Goal: Task Accomplishment & Management: Use online tool/utility

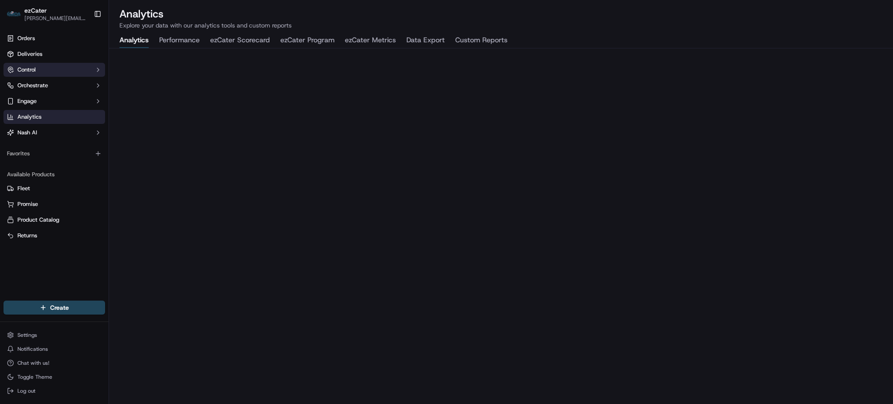
click at [44, 70] on button "Control" at bounding box center [54, 70] width 102 height 14
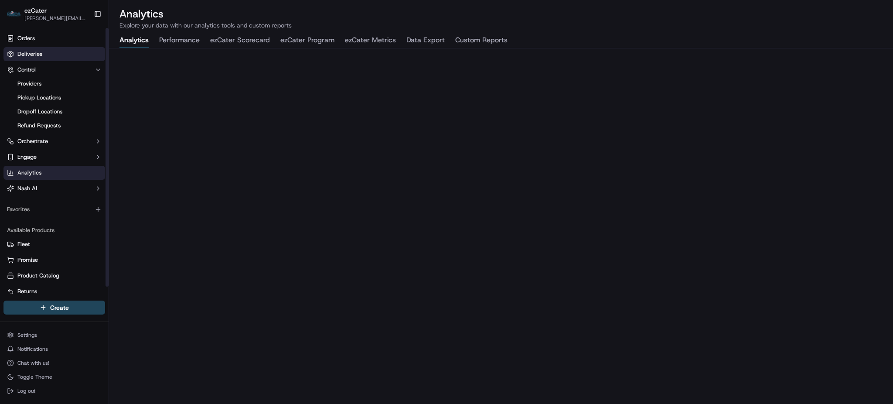
click at [40, 53] on span "Deliveries" at bounding box center [29, 54] width 25 height 8
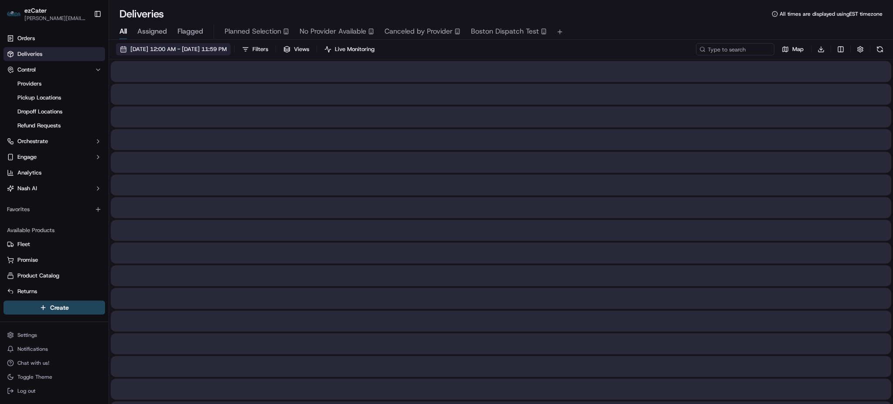
click at [174, 48] on span "09/23/2025 12:00 AM - 09/23/2025 11:59 PM" at bounding box center [178, 49] width 96 height 8
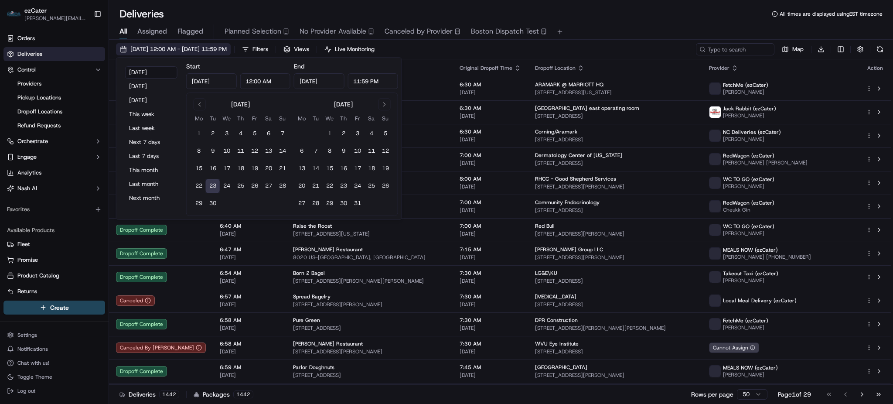
type input "Sep 23, 2025"
type input "12:00 AM"
type input "Sep 23, 2025"
type input "11:59 PM"
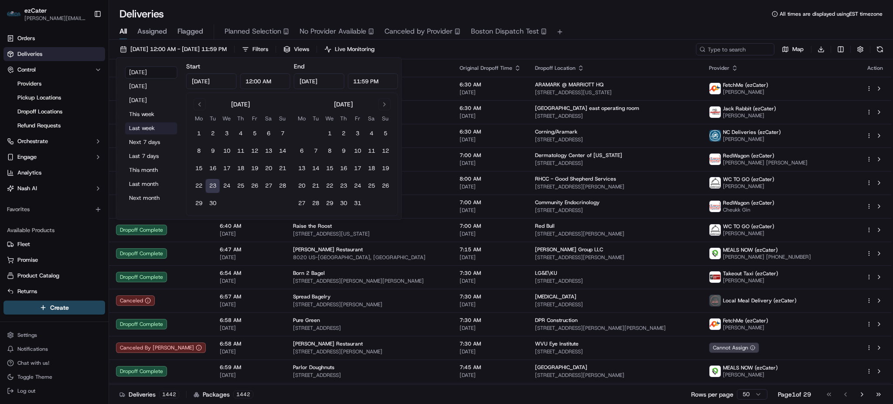
click at [150, 131] on button "Last week" at bounding box center [151, 128] width 52 height 12
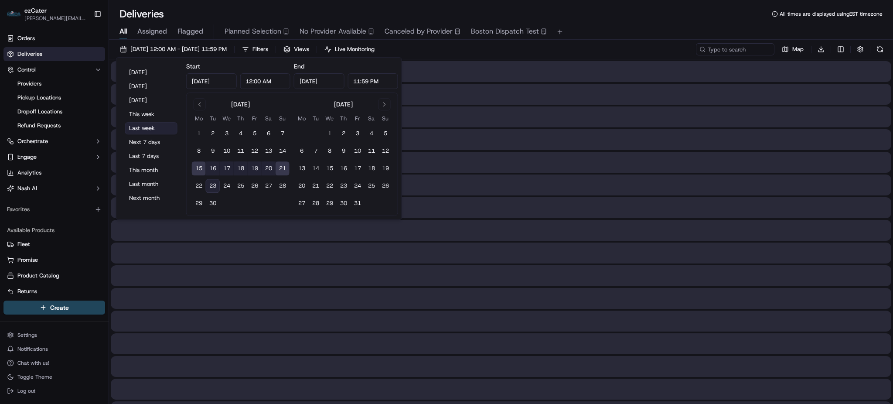
type input "Sep 15, 2025"
type input "Sep 21, 2025"
click at [718, 51] on input at bounding box center [722, 49] width 105 height 12
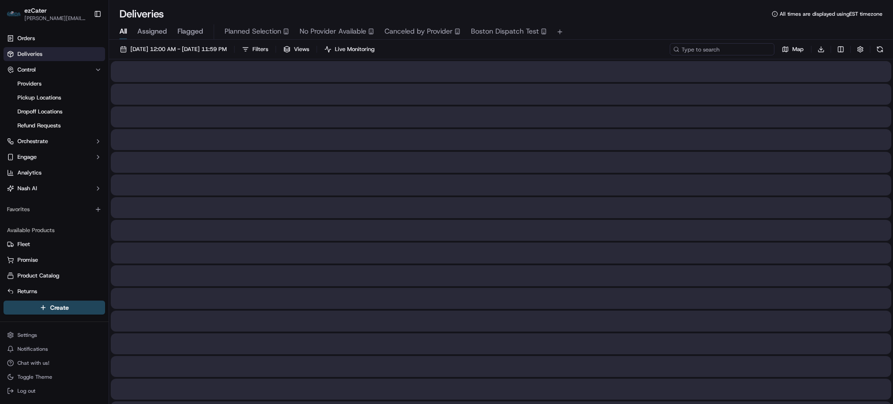
paste input "W03043"
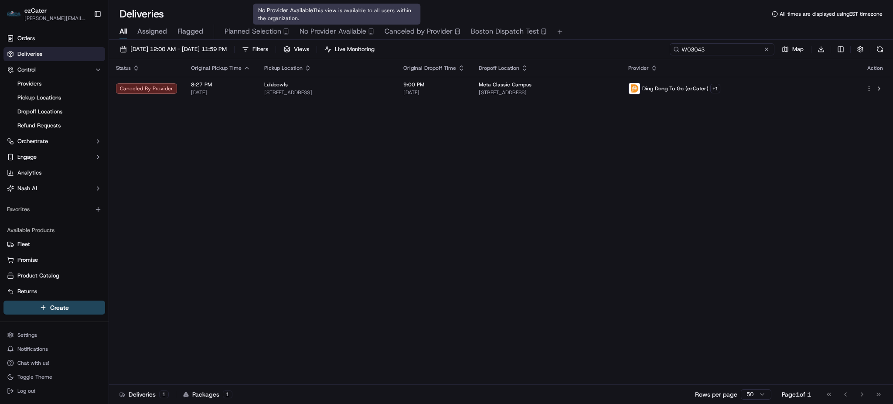
type input "W03043"
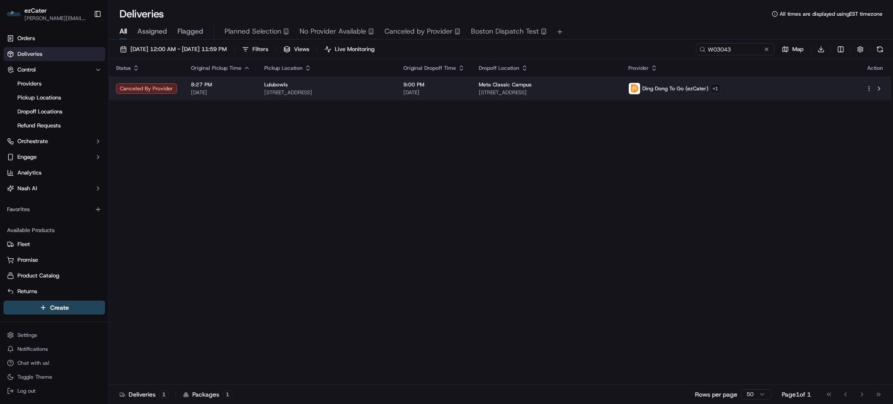
click at [397, 91] on td "Lulubowls 66 21st Ave, San Mateo, CA 94403, USA" at bounding box center [326, 89] width 139 height 24
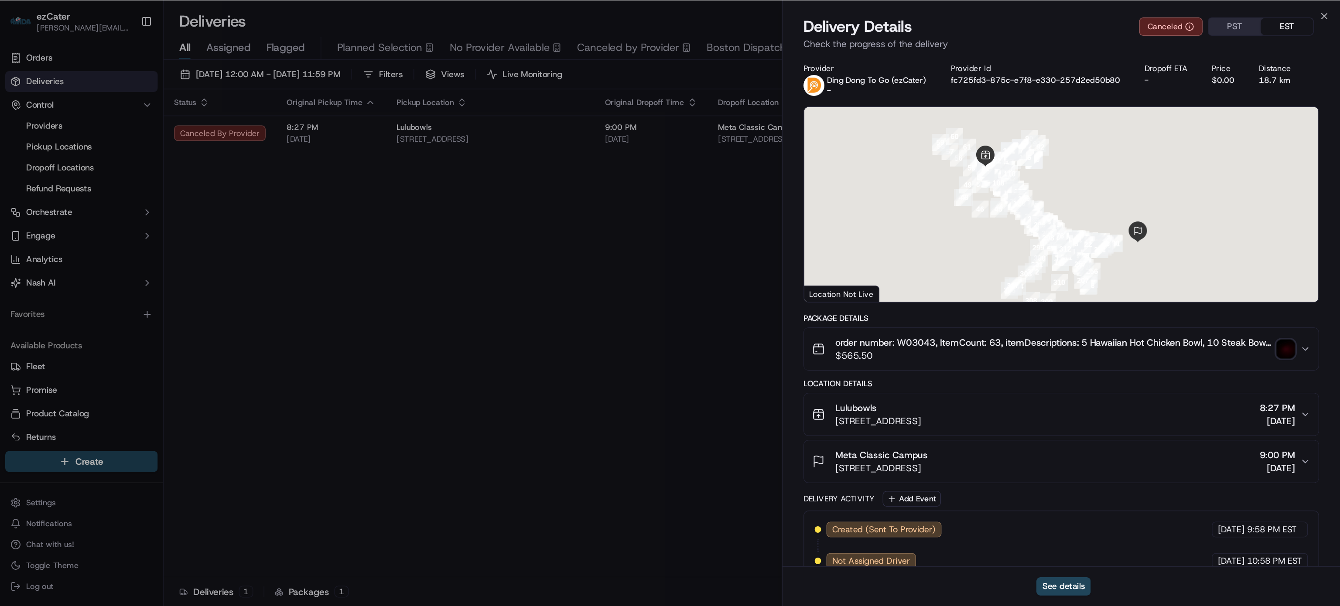
scroll to position [161, 0]
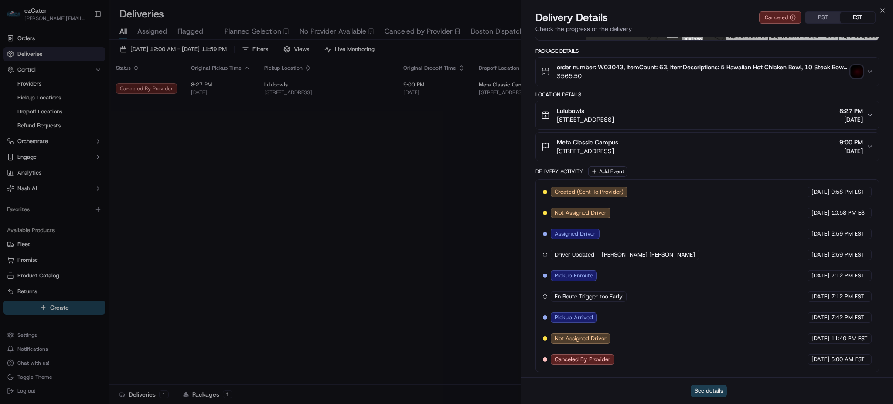
click at [714, 390] on button "See details" at bounding box center [709, 391] width 36 height 12
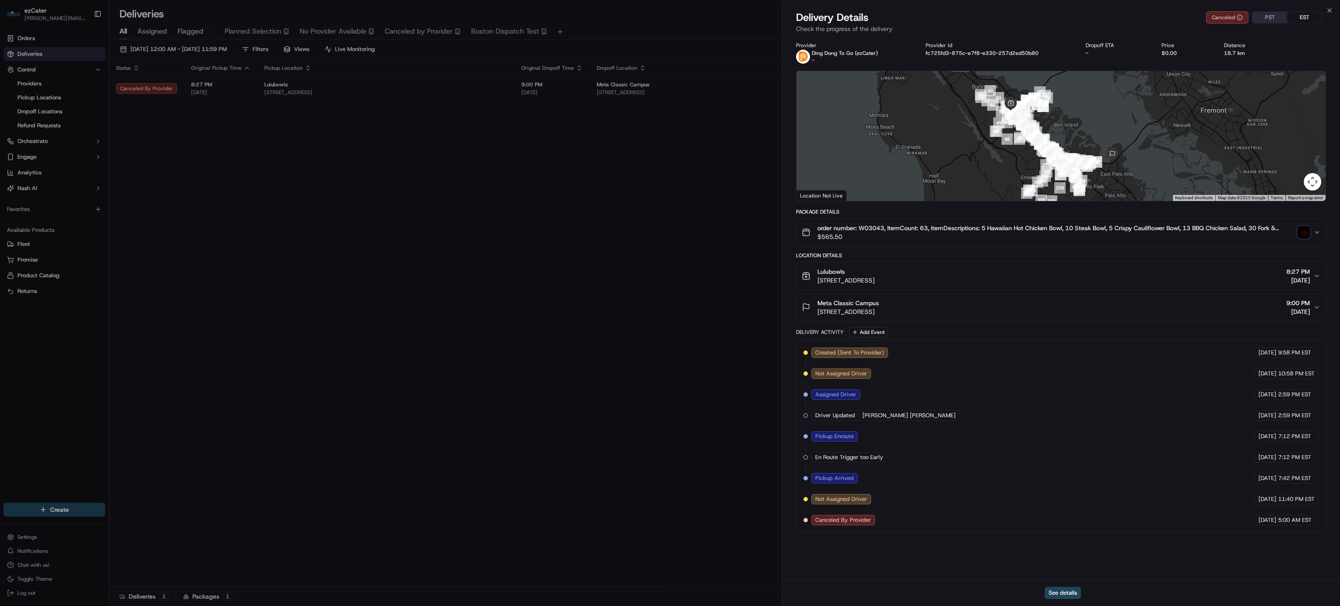
scroll to position [0, 0]
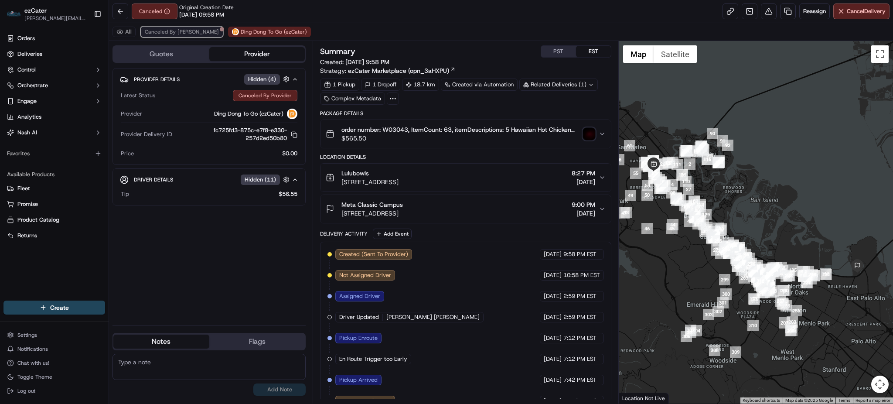
click at [171, 32] on span "Canceled By Nash" at bounding box center [182, 31] width 74 height 7
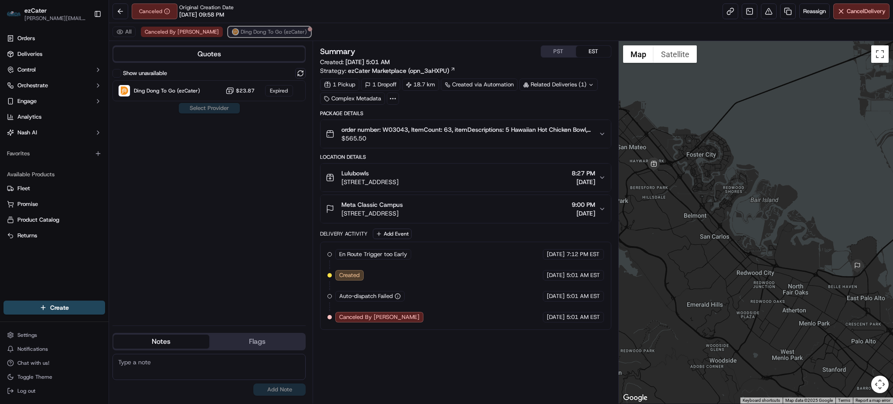
click at [241, 35] on span "Ding Dong To Go (ezCater)" at bounding box center [274, 31] width 66 height 7
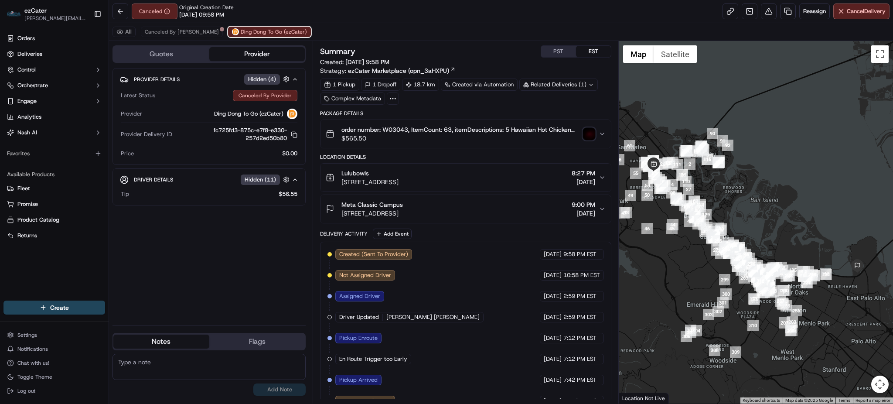
scroll to position [36, 0]
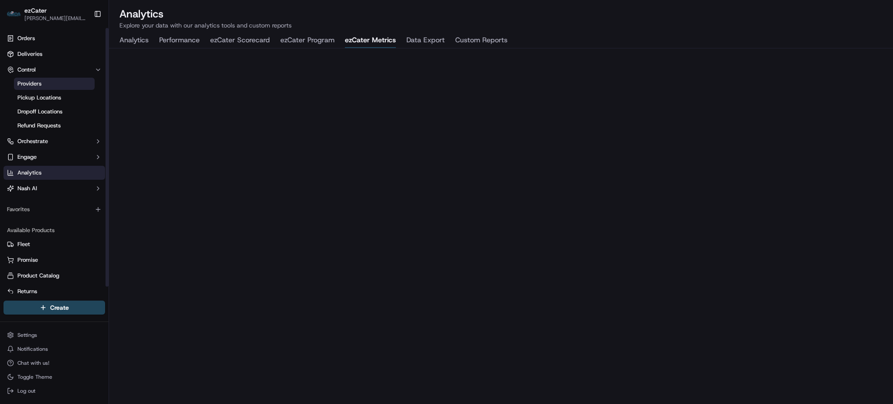
click at [34, 82] on span "Providers" at bounding box center [29, 84] width 24 height 8
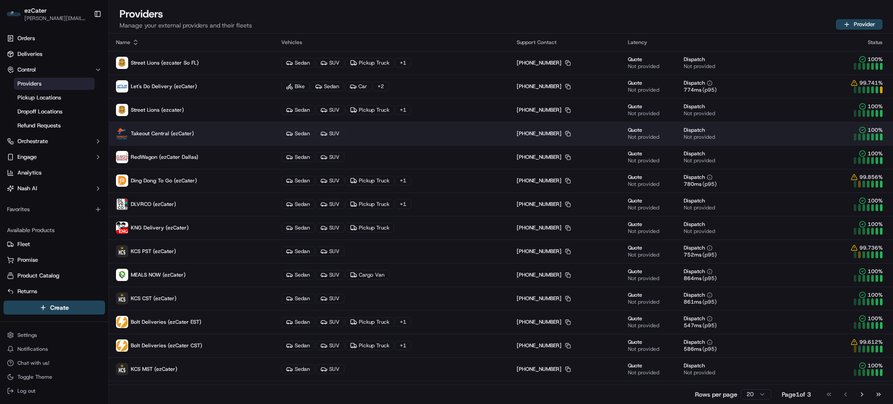
click at [201, 134] on p "Takeout Central (ezCater)" at bounding box center [191, 133] width 151 height 12
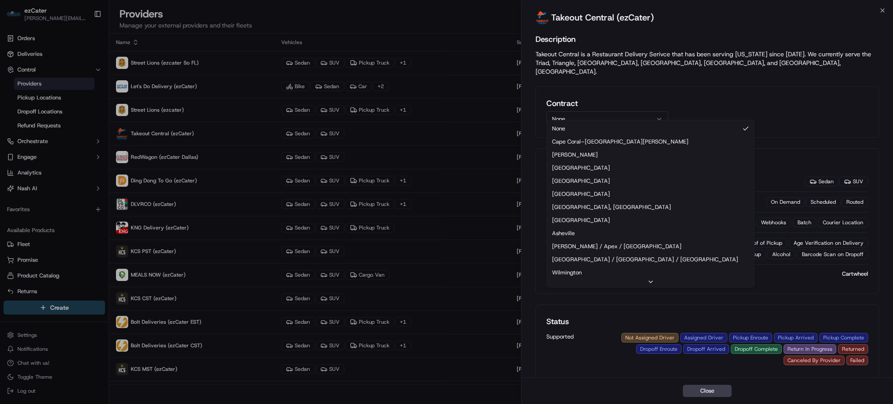
click at [577, 111] on button "None" at bounding box center [608, 119] width 122 height 16
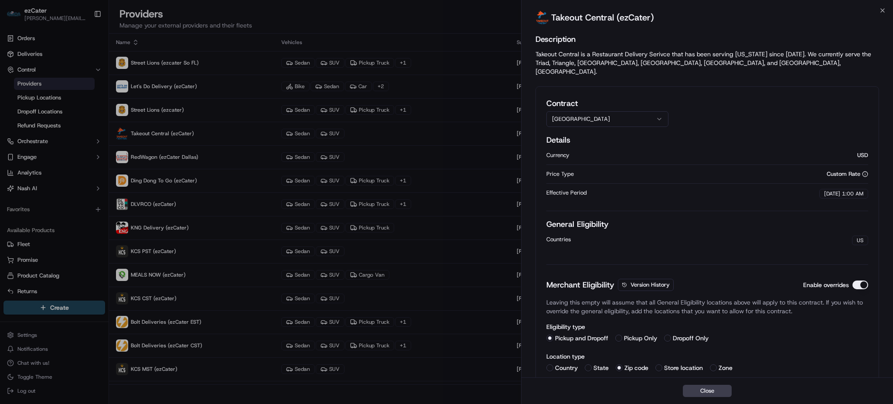
click at [588, 111] on button "Gainesville" at bounding box center [608, 119] width 122 height 16
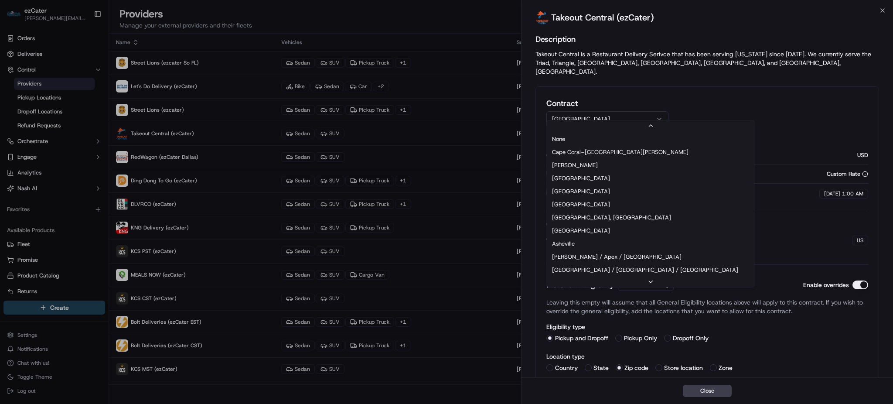
click at [600, 112] on button "Melbourne" at bounding box center [608, 119] width 122 height 16
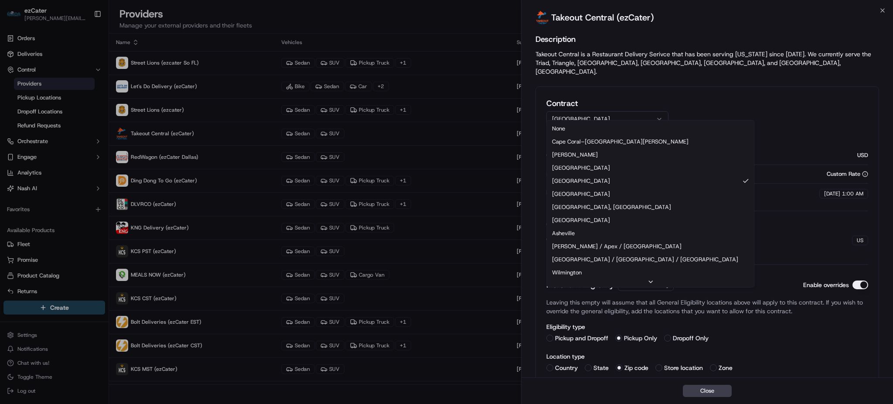
click at [599, 116] on button "Greensboro" at bounding box center [608, 119] width 122 height 16
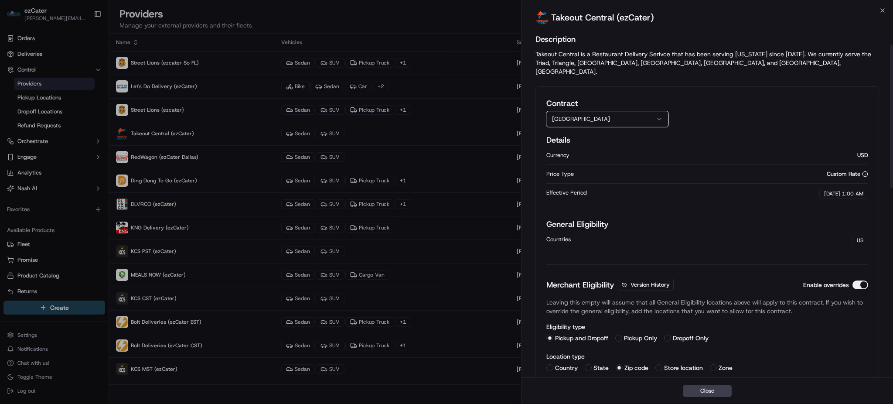
scroll to position [174, 0]
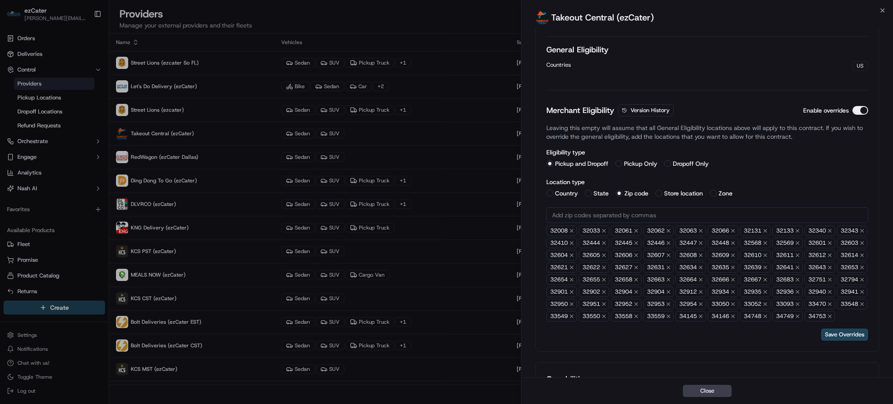
click at [696, 17] on div "Takeout Central (ezCater)" at bounding box center [708, 18] width 372 height 17
click at [575, 289] on icon "button" at bounding box center [572, 292] width 6 height 6
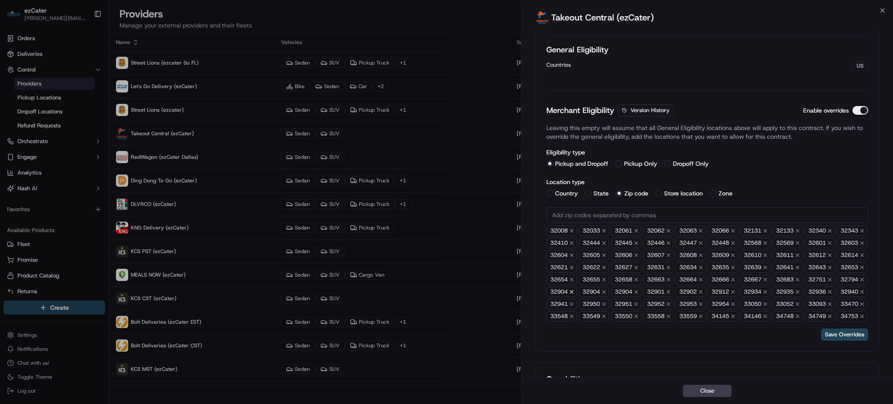
click at [575, 289] on icon "button" at bounding box center [572, 292] width 6 height 6
click at [607, 289] on icon "button" at bounding box center [604, 292] width 6 height 6
click at [606, 291] on icon "button" at bounding box center [603, 292] width 3 height 3
click at [638, 291] on icon "button" at bounding box center [636, 292] width 3 height 3
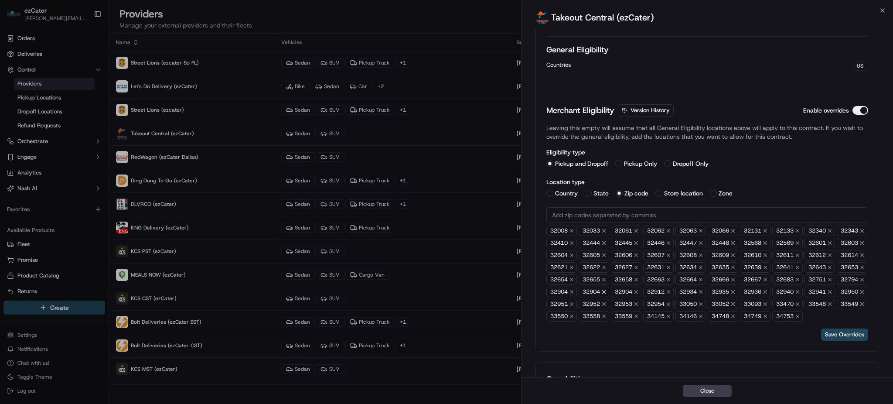
click at [606, 291] on icon "button" at bounding box center [603, 292] width 3 height 3
click at [573, 291] on icon "button" at bounding box center [571, 292] width 3 height 3
click at [696, 393] on button "Close" at bounding box center [707, 391] width 49 height 12
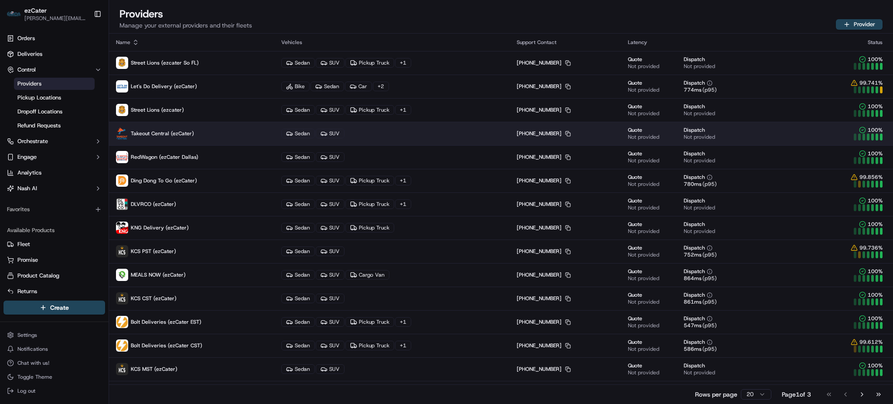
click at [168, 131] on span "Takeout Central (ezCater)" at bounding box center [162, 133] width 63 height 7
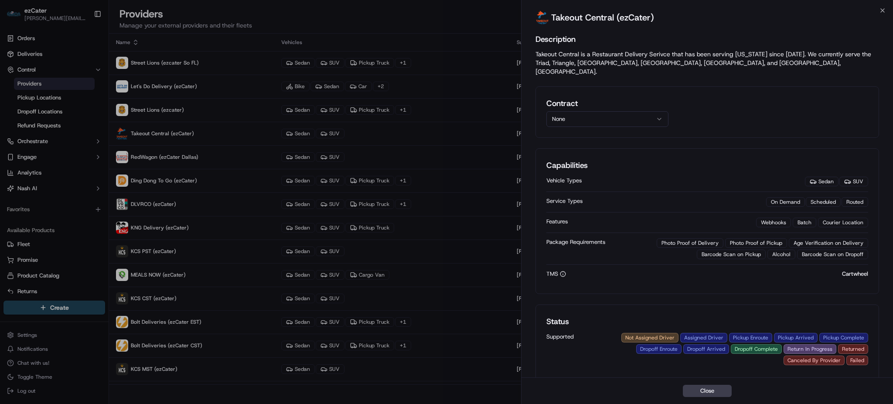
click at [609, 111] on button "None" at bounding box center [608, 119] width 122 height 16
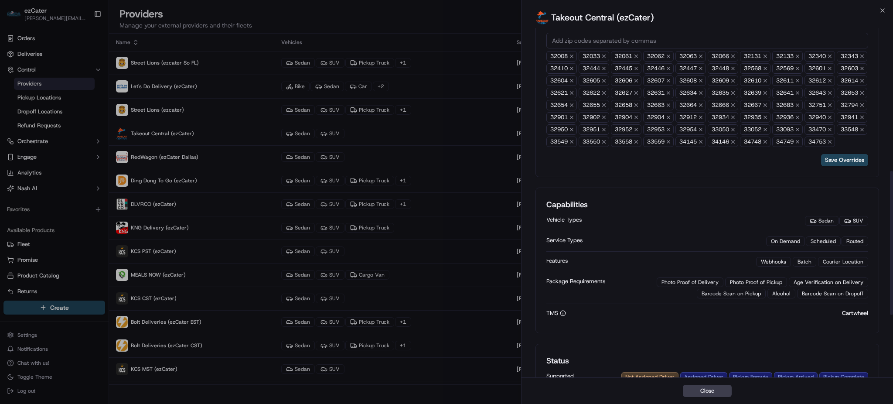
scroll to position [291, 0]
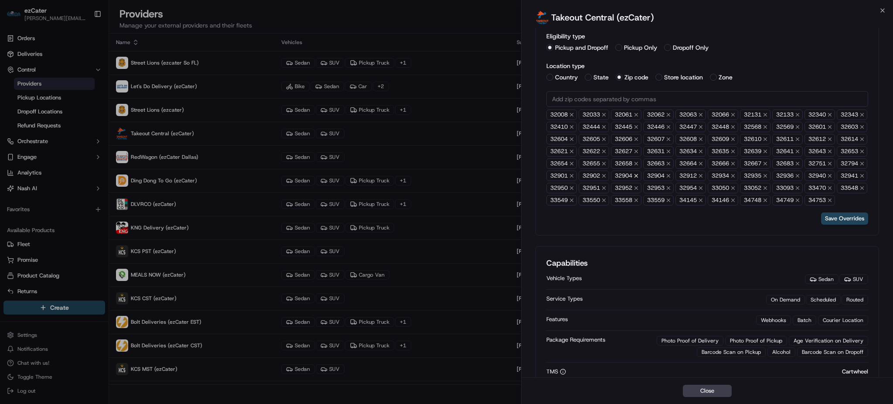
click at [642, 171] on button "button" at bounding box center [636, 176] width 10 height 10
click at [640, 173] on icon "button" at bounding box center [636, 176] width 6 height 6
click at [736, 225] on div "Save Overrides" at bounding box center [708, 218] width 322 height 12
click at [640, 173] on icon "button" at bounding box center [636, 176] width 6 height 6
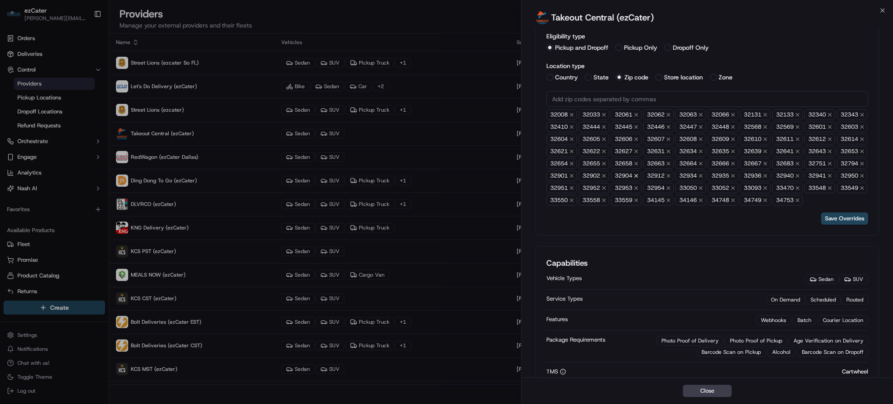
click at [640, 173] on icon "button" at bounding box center [636, 176] width 6 height 6
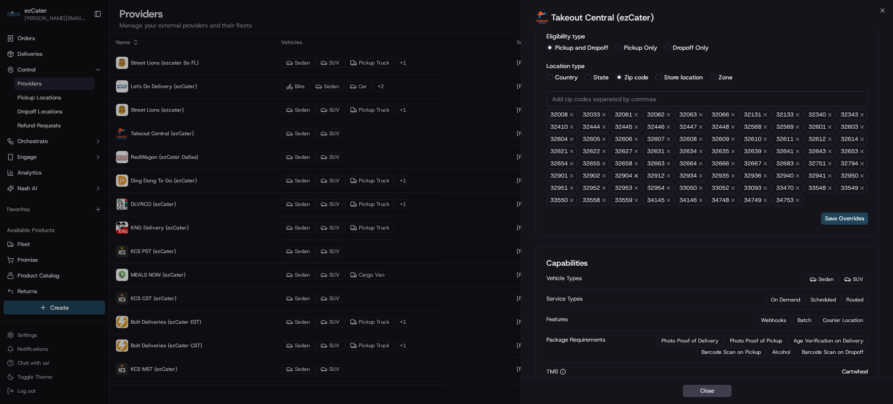
click at [640, 173] on icon "button" at bounding box center [636, 176] width 6 height 6
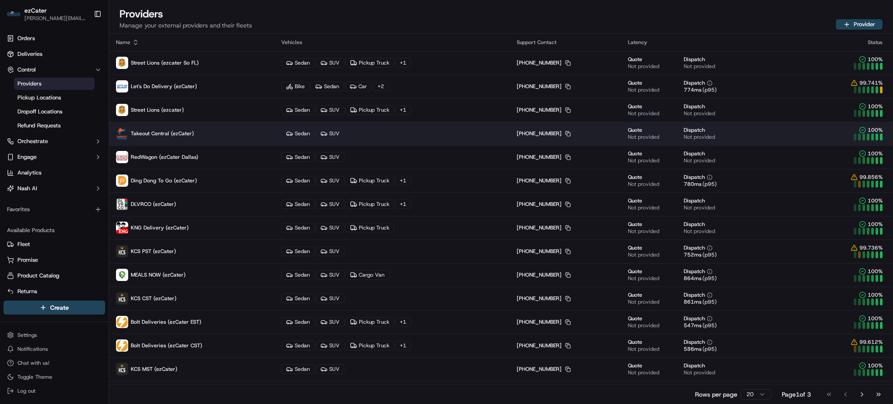
click at [179, 130] on span "Takeout Central (ezCater)" at bounding box center [162, 133] width 63 height 7
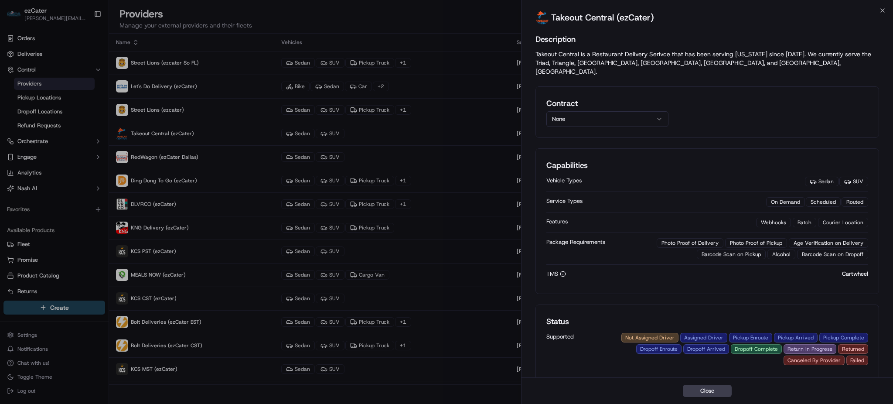
click at [711, 21] on div "Takeout Central (ezCater)" at bounding box center [708, 18] width 372 height 17
click at [583, 111] on button "None" at bounding box center [608, 119] width 122 height 16
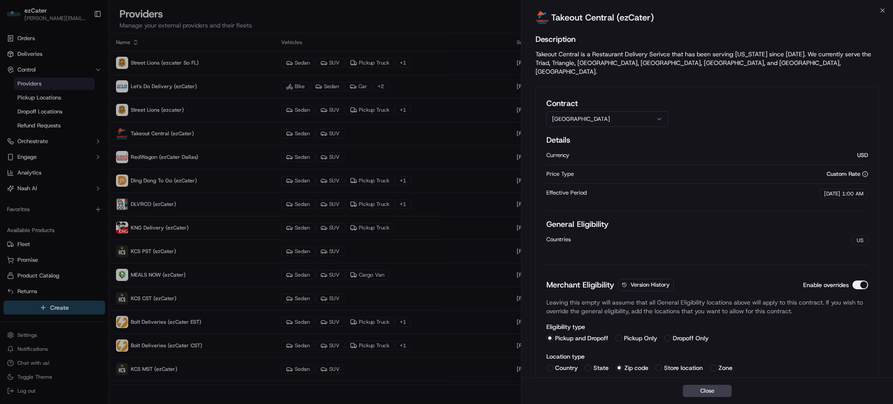
scroll to position [255, 0]
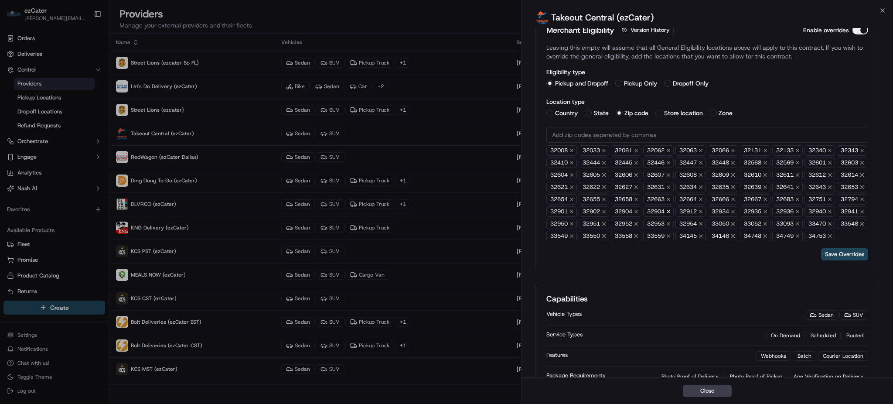
click at [672, 209] on icon "button" at bounding box center [669, 212] width 6 height 6
click at [575, 209] on icon "button" at bounding box center [572, 212] width 6 height 6
click at [573, 210] on icon "button" at bounding box center [571, 211] width 3 height 3
click at [577, 206] on button "button" at bounding box center [572, 211] width 10 height 10
click at [575, 209] on icon "button" at bounding box center [572, 212] width 6 height 6
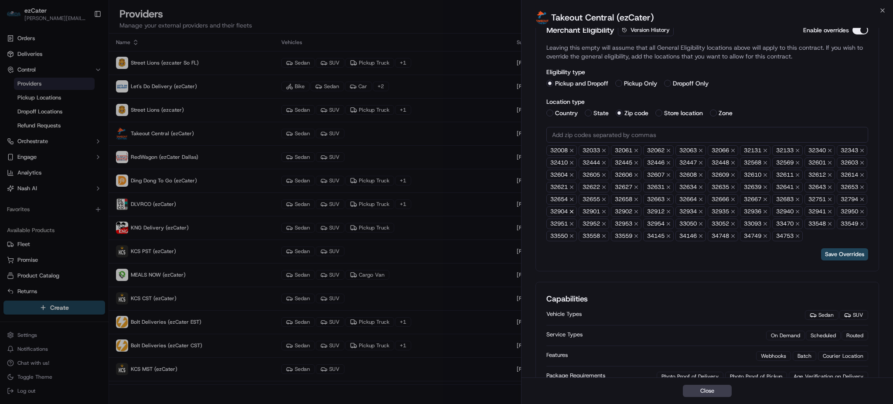
click at [575, 209] on icon "button" at bounding box center [572, 212] width 6 height 6
click at [672, 209] on icon "button" at bounding box center [669, 212] width 6 height 6
click at [670, 210] on icon "button" at bounding box center [668, 211] width 3 height 3
click at [672, 209] on icon "button" at bounding box center [669, 212] width 6 height 6
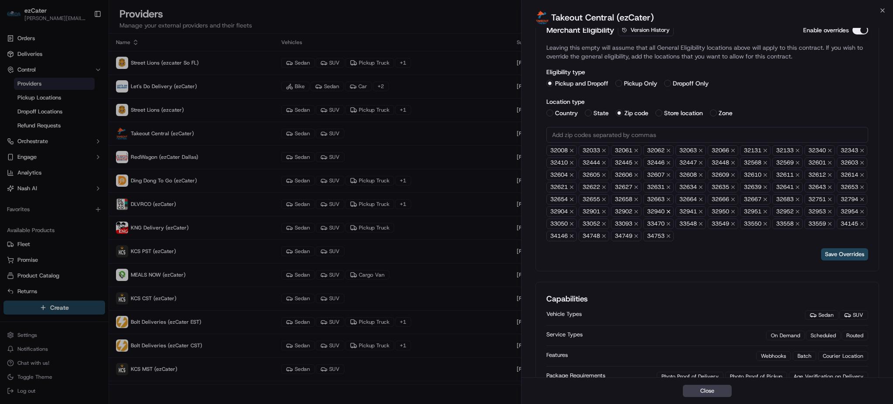
click at [672, 209] on icon "button" at bounding box center [669, 212] width 6 height 6
click at [670, 210] on icon "button" at bounding box center [668, 211] width 3 height 3
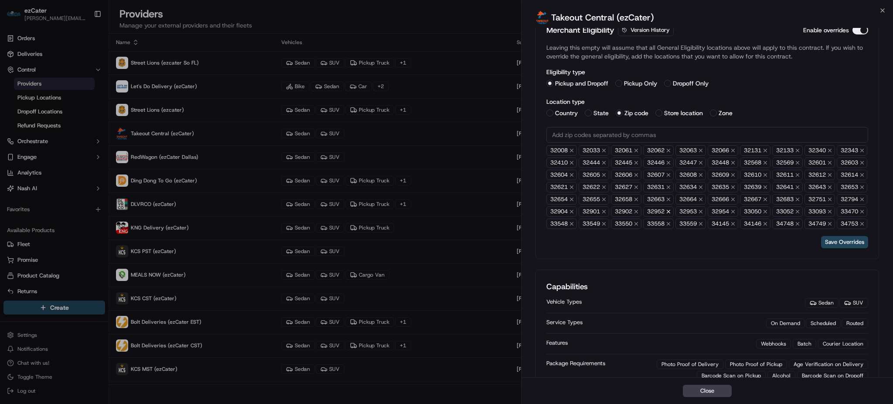
click at [672, 209] on icon "button" at bounding box center [669, 212] width 6 height 6
click at [842, 248] on button "Save Overrides" at bounding box center [844, 242] width 47 height 12
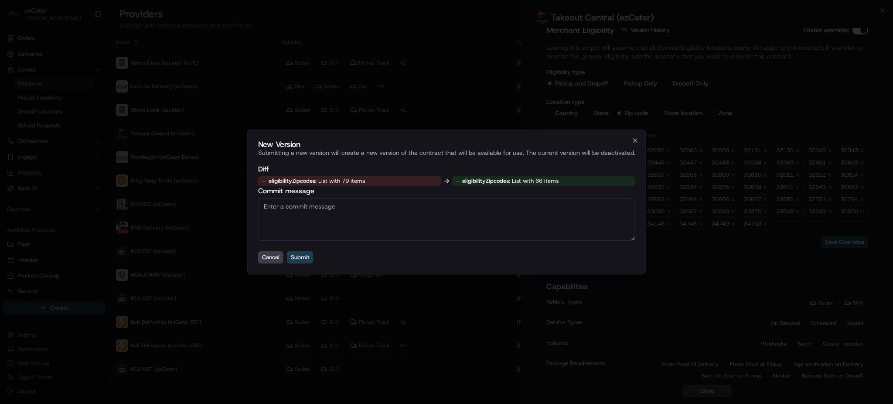
click at [307, 258] on button "Submit" at bounding box center [300, 257] width 27 height 12
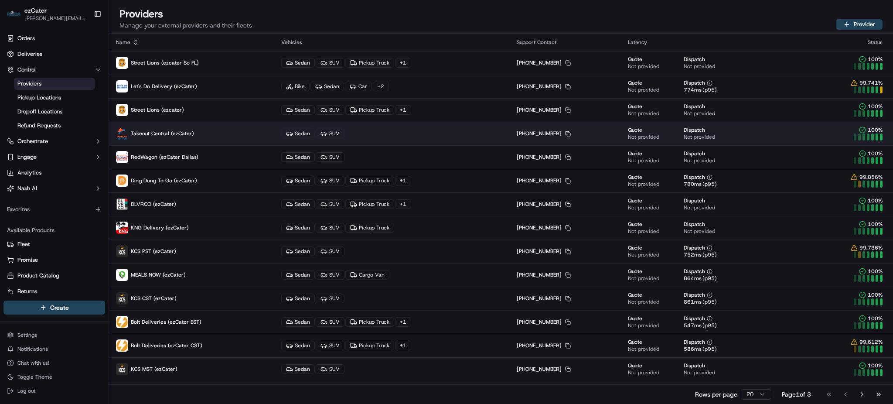
click at [158, 133] on span "Takeout Central (ezCater)" at bounding box center [162, 133] width 63 height 7
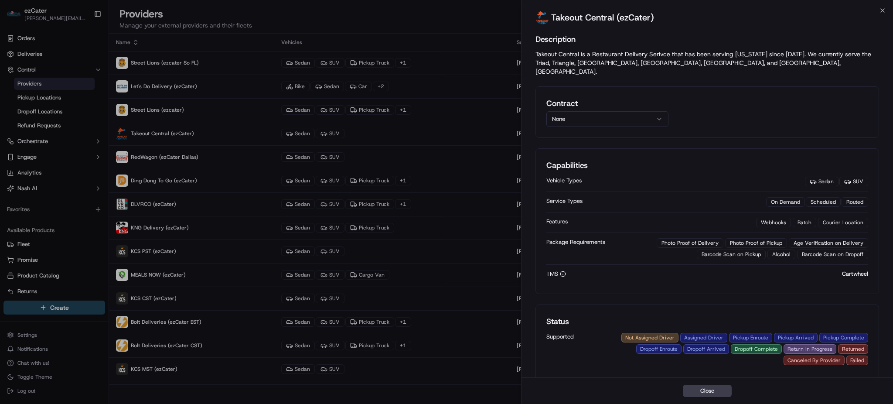
click at [601, 111] on button "None" at bounding box center [608, 119] width 122 height 16
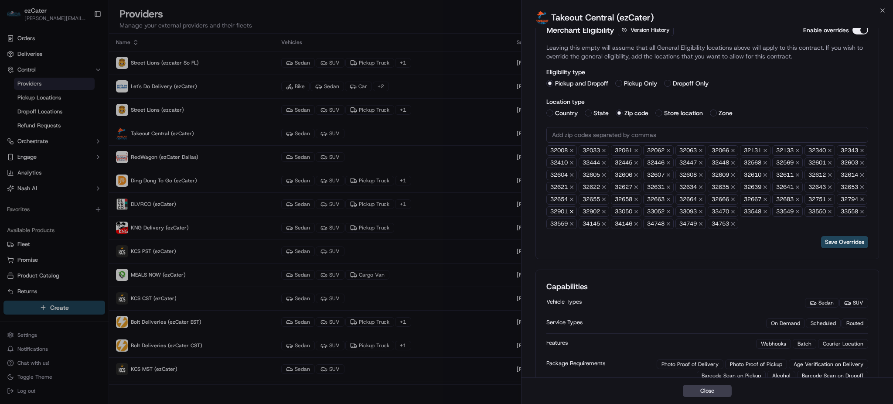
click at [575, 209] on icon "button" at bounding box center [572, 212] width 6 height 6
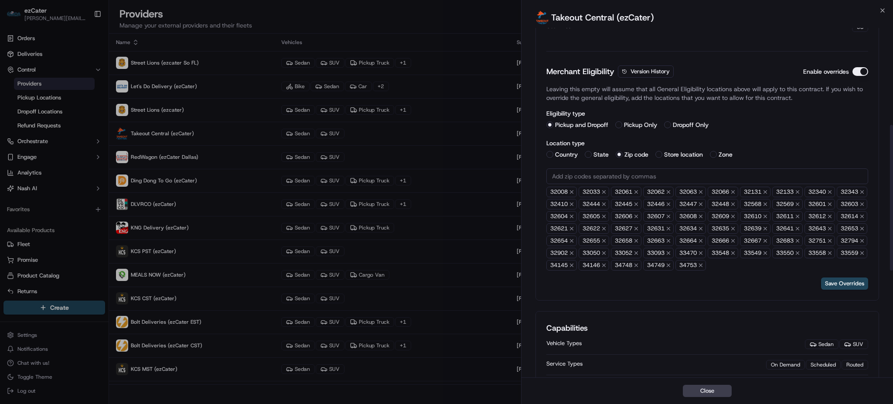
scroll to position [233, 0]
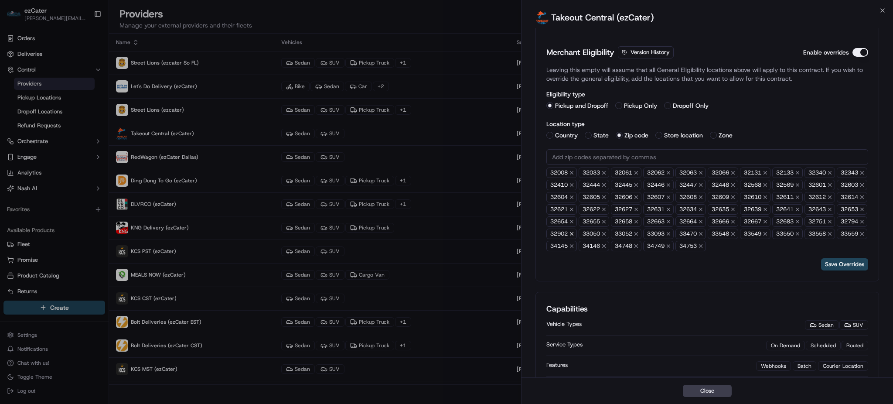
click at [575, 231] on icon "button" at bounding box center [572, 234] width 6 height 6
click at [831, 270] on button "Save Overrides" at bounding box center [844, 264] width 47 height 12
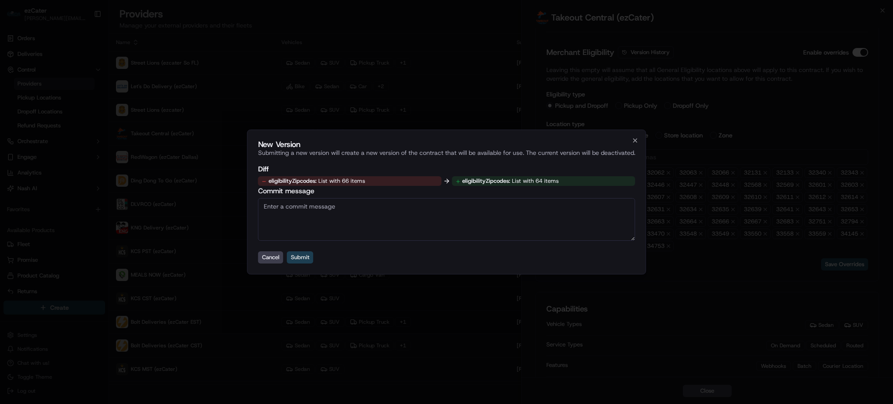
click at [309, 258] on button "Submit" at bounding box center [300, 257] width 27 height 12
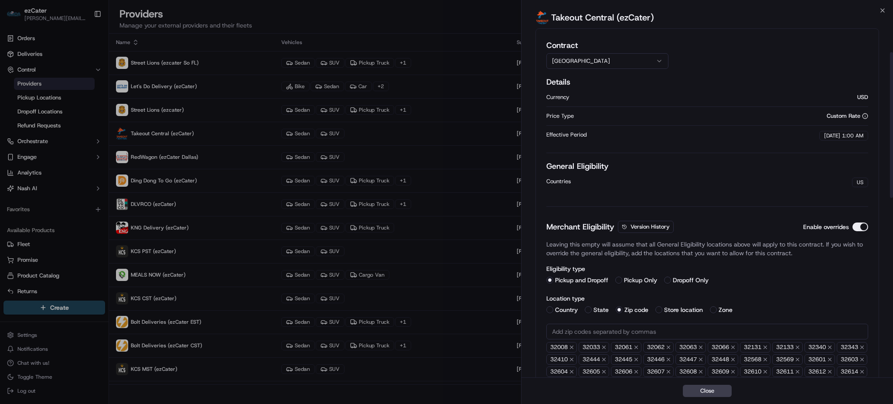
scroll to position [0, 0]
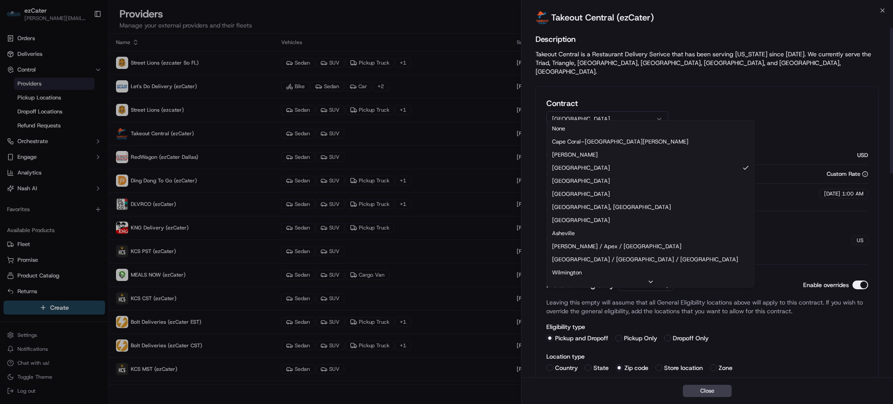
click at [606, 111] on button "Gainesville" at bounding box center [608, 119] width 122 height 16
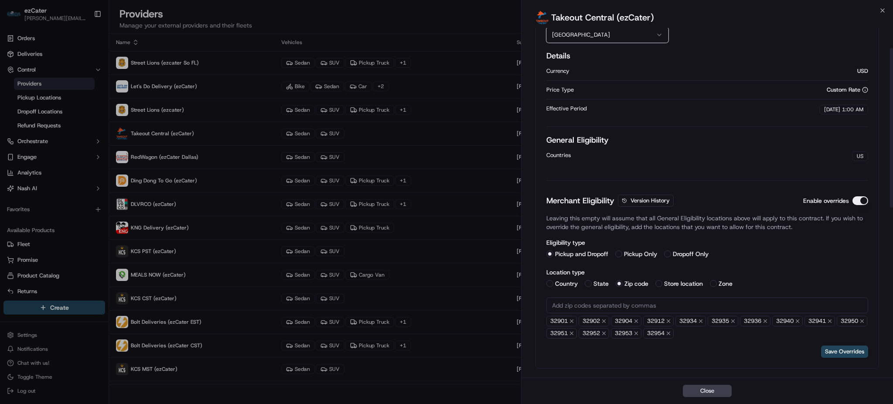
scroll to position [174, 0]
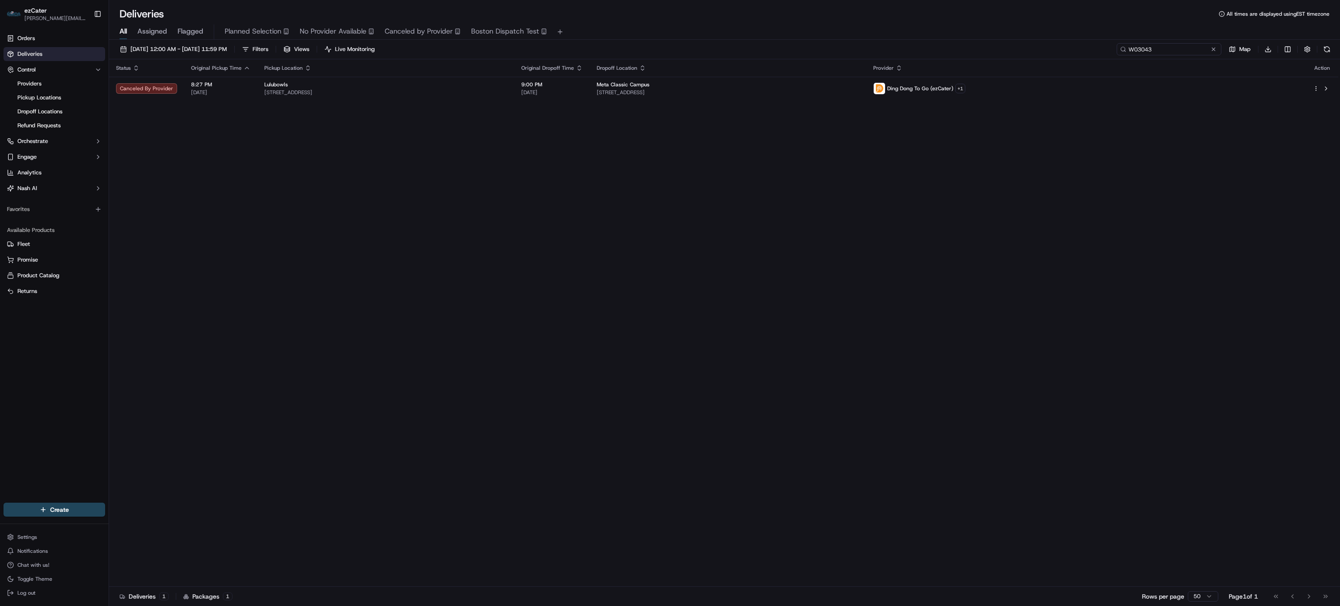
click at [1177, 55] on input "W03043" at bounding box center [1169, 49] width 105 height 12
